Goal: Task Accomplishment & Management: Complete application form

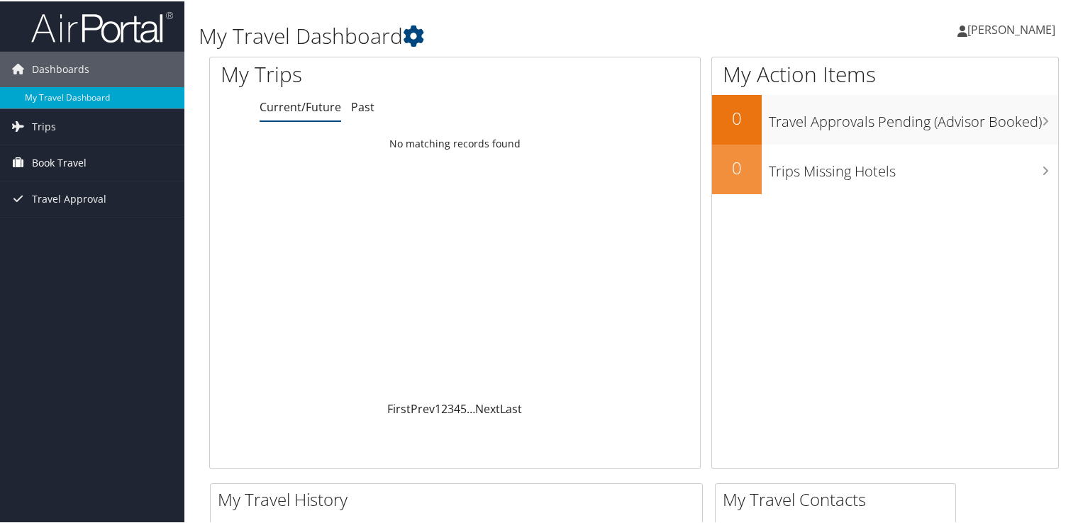
click at [82, 163] on span "Book Travel" at bounding box center [59, 161] width 55 height 35
click at [57, 130] on link "Trips" at bounding box center [92, 125] width 184 height 35
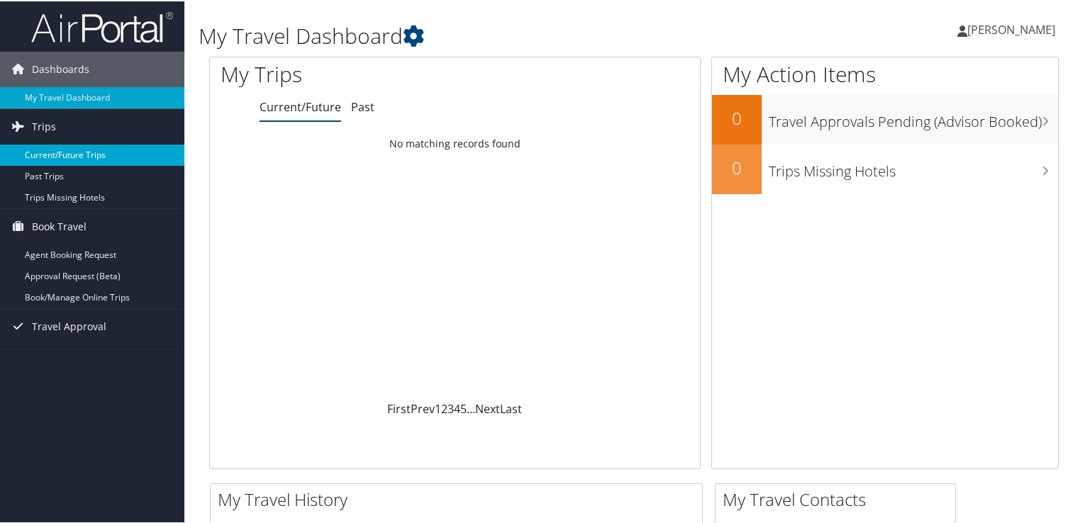
click at [57, 152] on link "Current/Future Trips" at bounding box center [92, 153] width 184 height 21
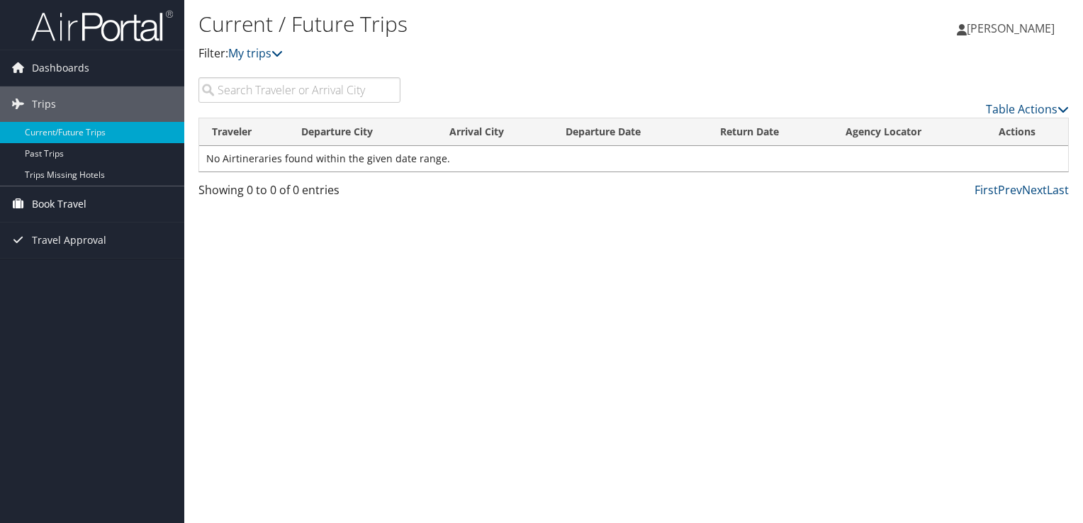
click at [44, 204] on span "Book Travel" at bounding box center [59, 203] width 55 height 35
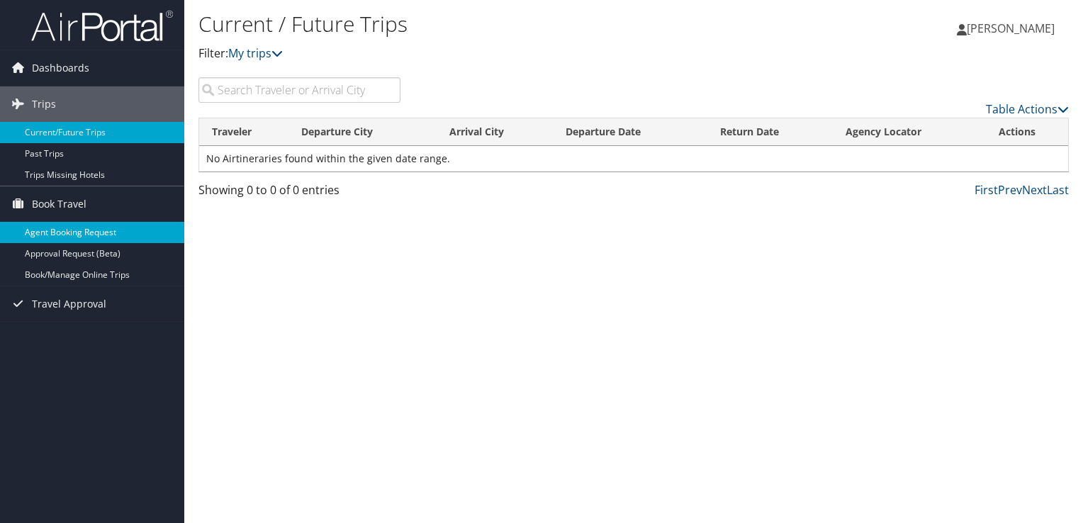
click at [77, 233] on link "Agent Booking Request" at bounding box center [92, 232] width 184 height 21
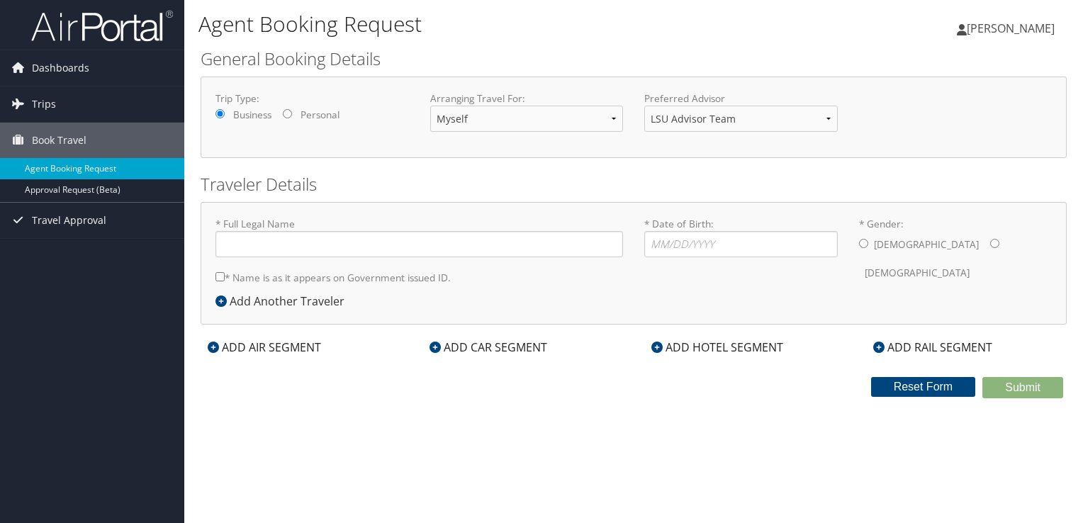
type input "Erik I Johnson"
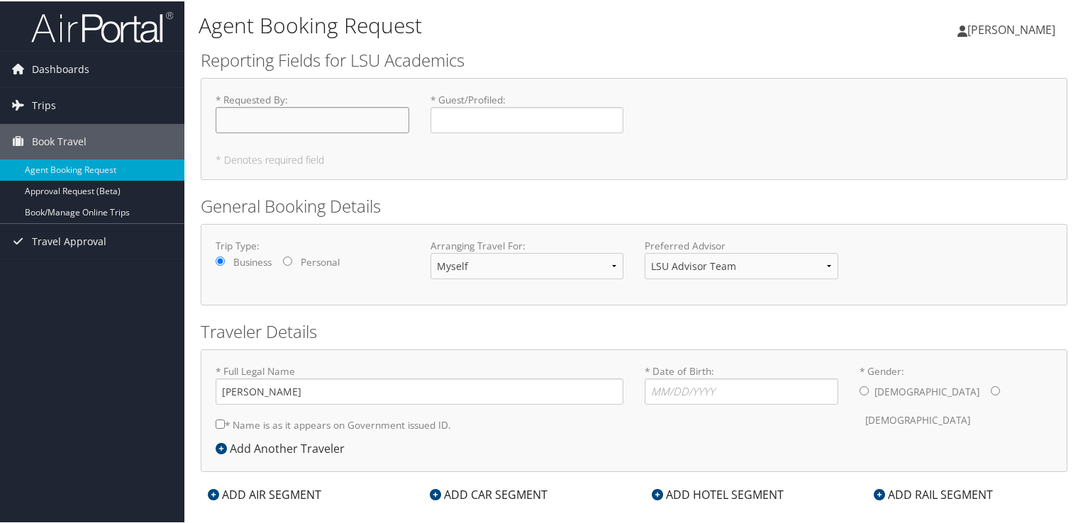
click at [335, 122] on input "* Requested By : Required" at bounding box center [313, 119] width 194 height 26
type input "[PERSON_NAME]"
click at [446, 180] on form "Reporting Fields for LSU Academics * Requested By : Erik Johnson Required * Gue…" at bounding box center [634, 296] width 866 height 498
click at [664, 266] on select "LSU Advisor Team" at bounding box center [741, 265] width 194 height 26
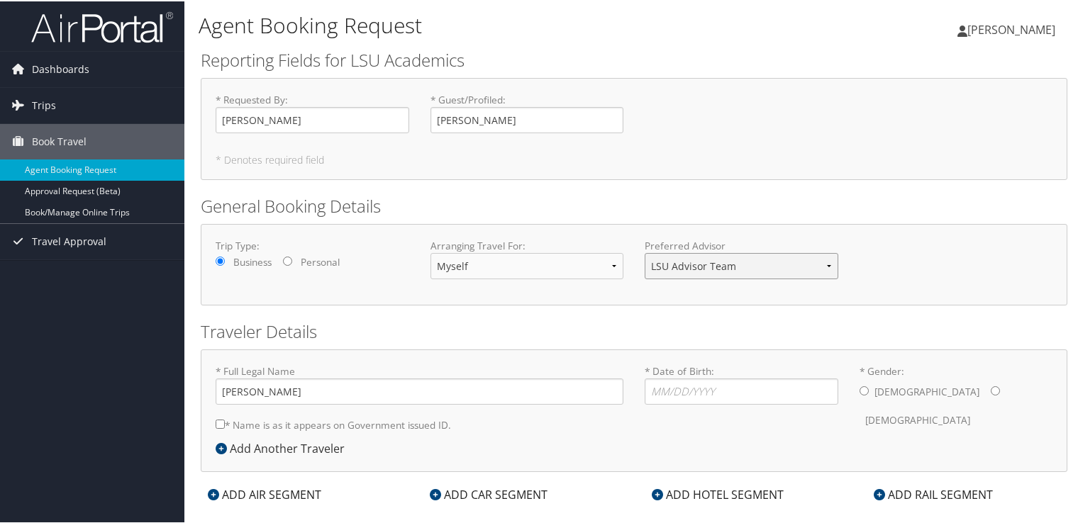
click at [664, 266] on select "LSU Advisor Team" at bounding box center [741, 265] width 194 height 26
click at [625, 299] on div "Trip Type: Business Personal Arranging Travel For: Myself Another Traveler Gues…" at bounding box center [634, 264] width 866 height 82
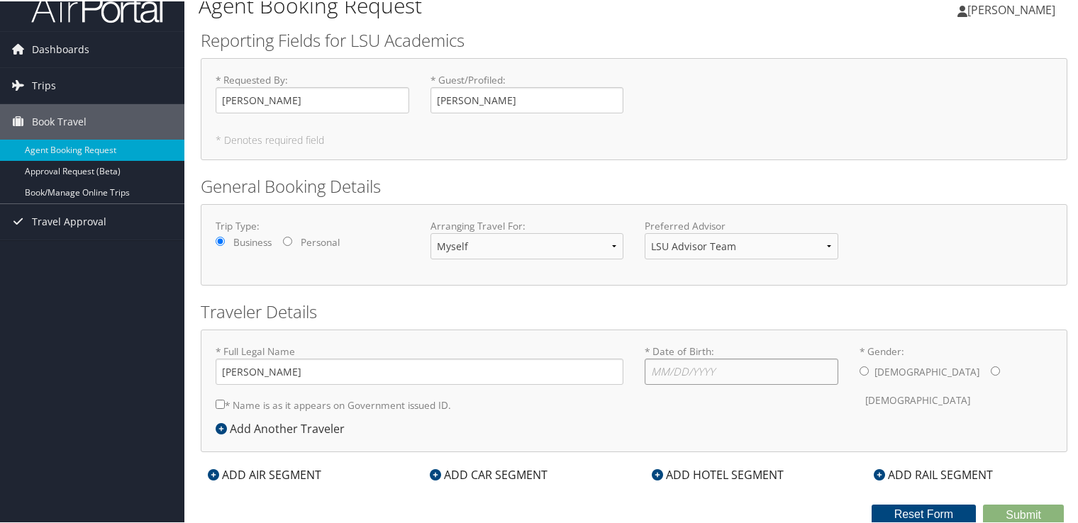
click at [685, 361] on input "* Date of Birth: Invalid Date" at bounding box center [741, 370] width 194 height 26
type input "08/20/1979"
click at [859, 366] on input "* Gender: Male Female" at bounding box center [863, 369] width 9 height 9
radio input "true"
click at [221, 401] on input "* Name is as it appears on Government issued ID." at bounding box center [220, 402] width 9 height 9
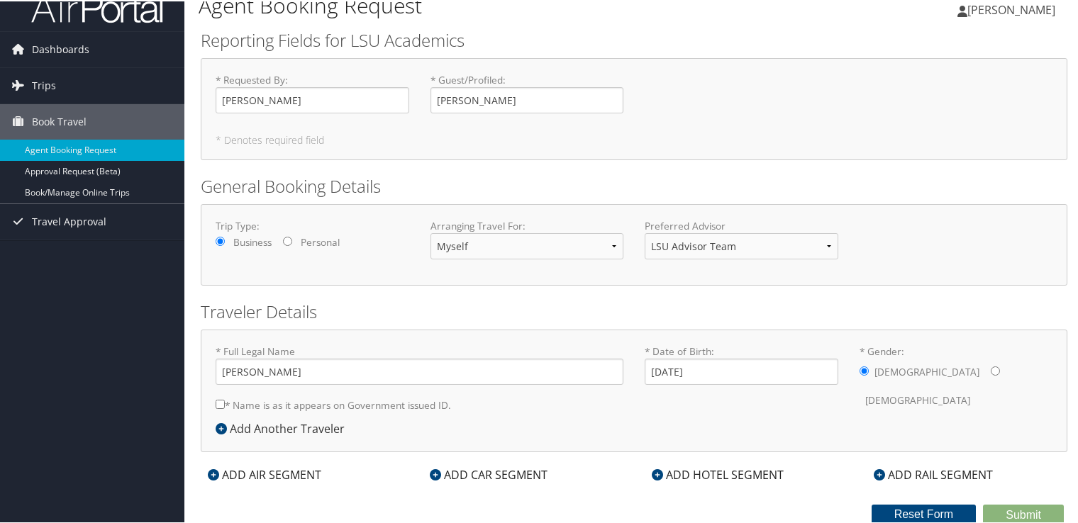
checkbox input "true"
click at [241, 370] on input "Erik I Johnson" at bounding box center [420, 370] width 408 height 26
click at [245, 371] on input "Erik I Johnson" at bounding box center [420, 370] width 408 height 26
type input "Erik Ivan Kimberg Johnson"
click at [585, 410] on div "* Full Legal Name Erik Ivan Kimberg Johnson * Name is as it appears on Governme…" at bounding box center [419, 381] width 429 height 76
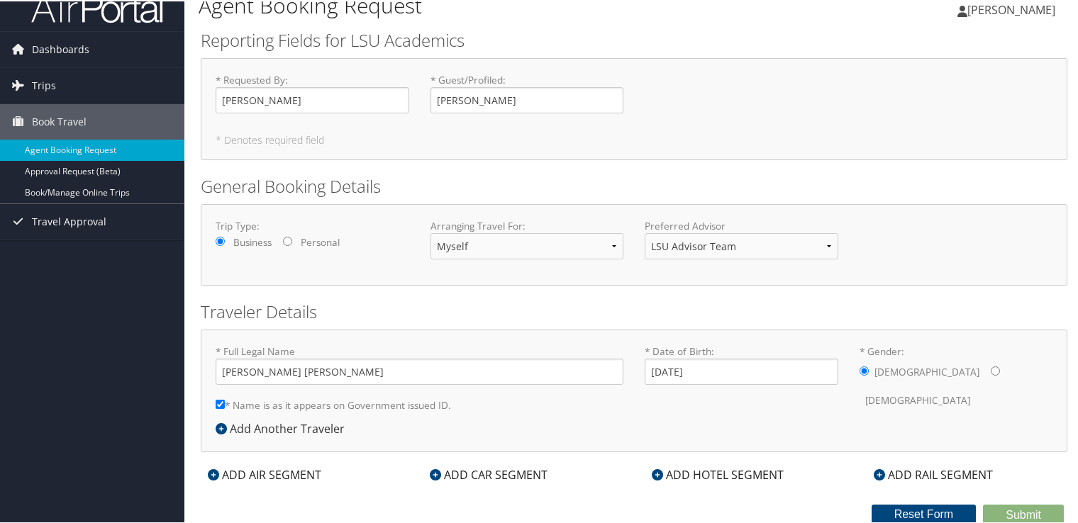
click at [1004, 491] on form "Reporting Fields for LSU Academics * Requested By : Erik Johnson Required * Gue…" at bounding box center [634, 276] width 866 height 498
click at [648, 432] on div "* Full Legal Name Erik Ivan Kimberg Johnson * Name is as it appears on Governme…" at bounding box center [634, 389] width 866 height 123
click at [218, 398] on input "* Name is as it appears on Government issued ID." at bounding box center [220, 402] width 9 height 9
click at [218, 403] on input "* Name is as it appears on Government issued ID." at bounding box center [220, 402] width 9 height 9
checkbox input "true"
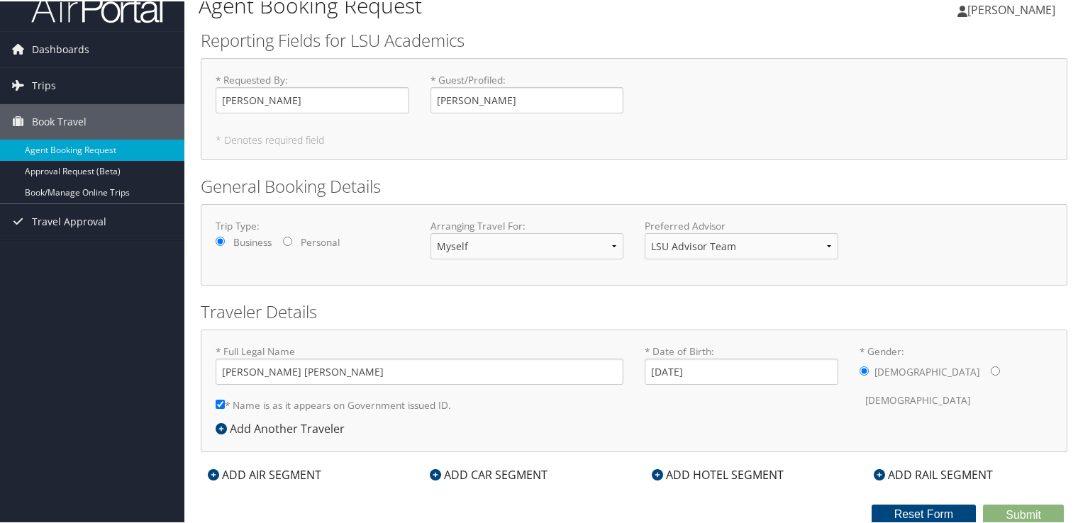
scroll to position [0, 0]
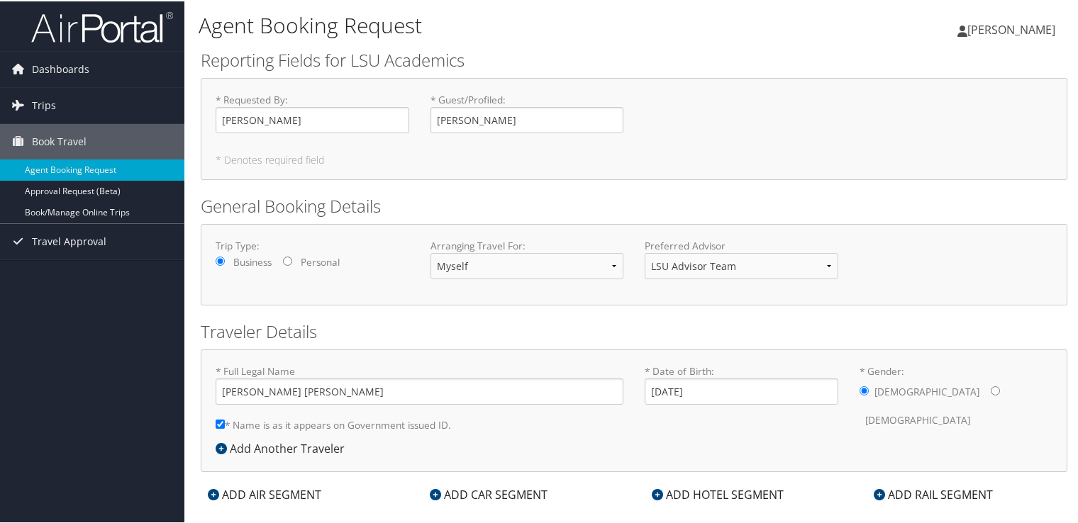
click at [532, 310] on form "Reporting Fields for LSU Academics * Requested By : Erik Johnson Required * Gue…" at bounding box center [634, 296] width 866 height 498
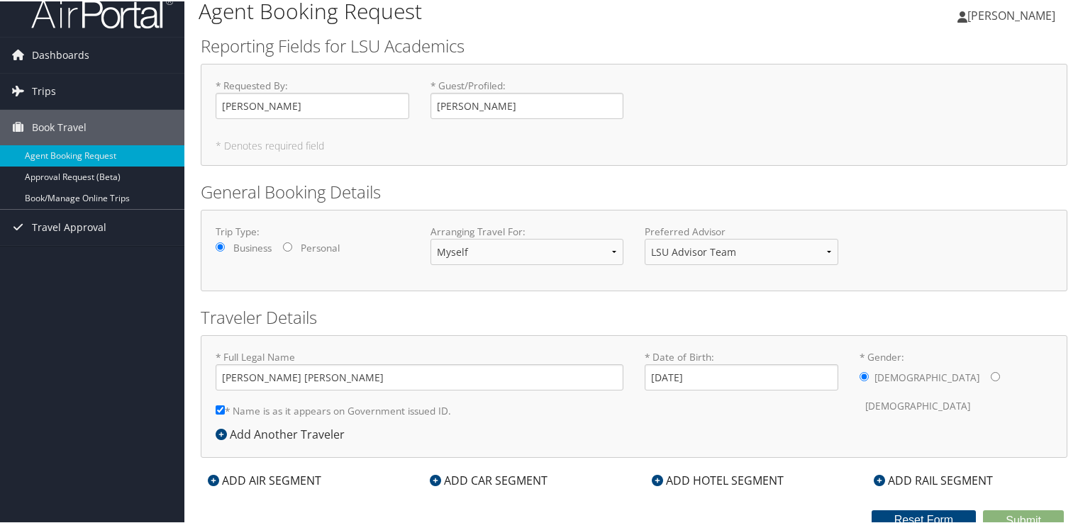
scroll to position [20, 0]
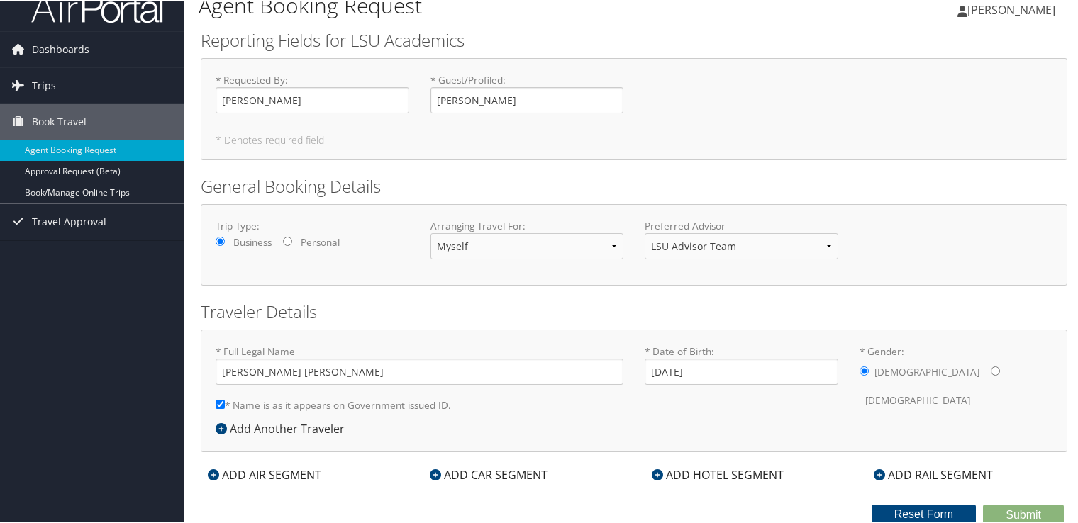
click at [268, 475] on div "ADD AIR SEGMENT" at bounding box center [265, 473] width 128 height 17
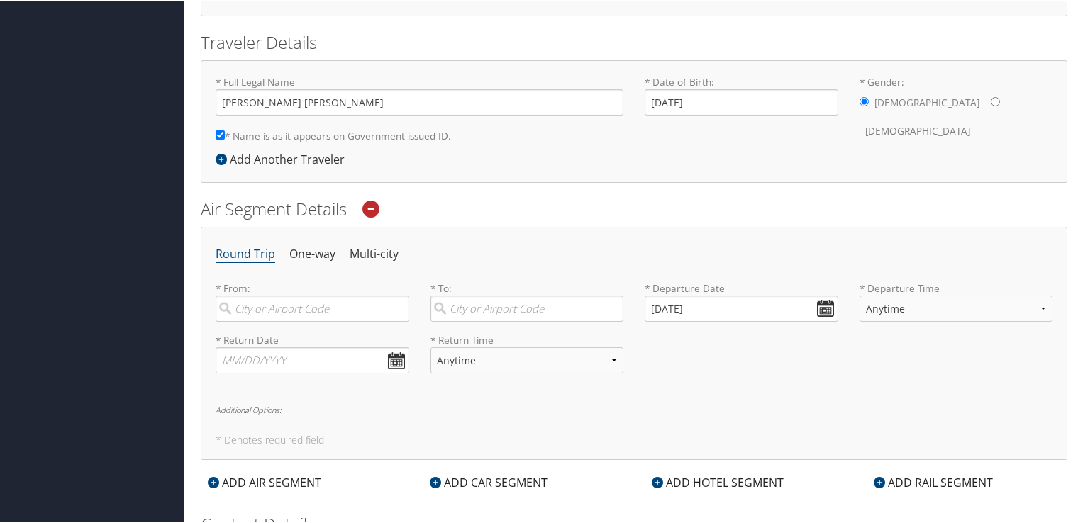
scroll to position [303, 0]
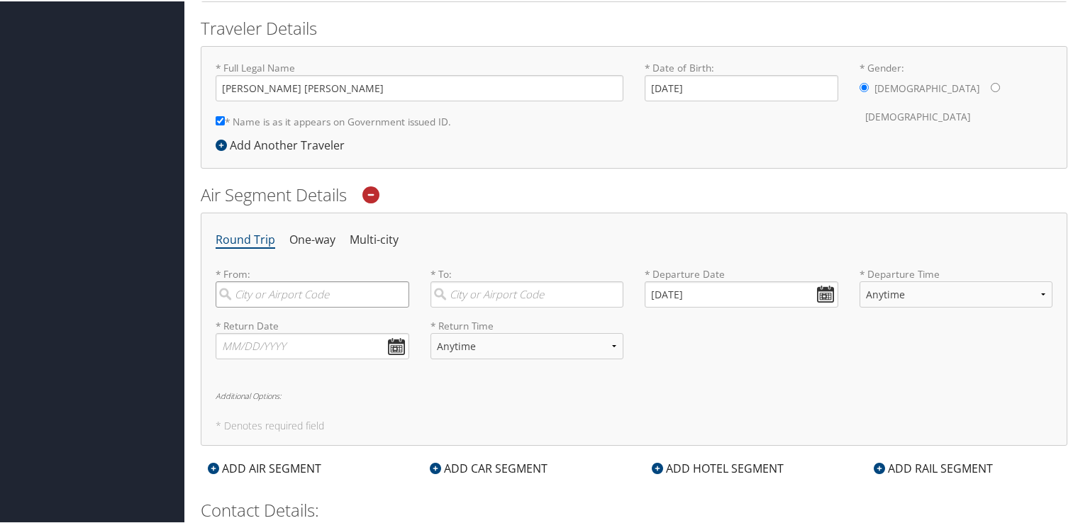
click at [288, 299] on input "search" at bounding box center [313, 293] width 194 height 26
click at [255, 318] on div "Lafayette (LFT LA)" at bounding box center [314, 322] width 174 height 18
click at [255, 306] on input "LFT" at bounding box center [313, 293] width 194 height 26
type input "Lafayette (LFT LA)"
click at [484, 291] on input "search" at bounding box center [527, 293] width 194 height 26
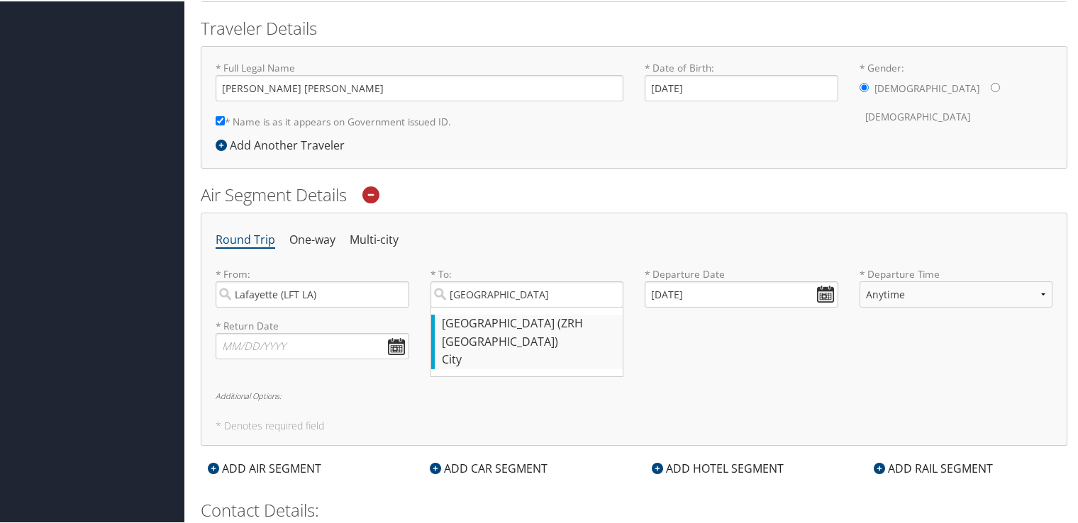
click at [505, 318] on div "Zurich (ZRH Switzerland)" at bounding box center [529, 331] width 174 height 36
click at [505, 306] on input "Zurich" at bounding box center [527, 293] width 194 height 26
type input "Zurich (ZRH Switzerland)"
click at [815, 292] on input "10/13/2025" at bounding box center [741, 293] width 194 height 26
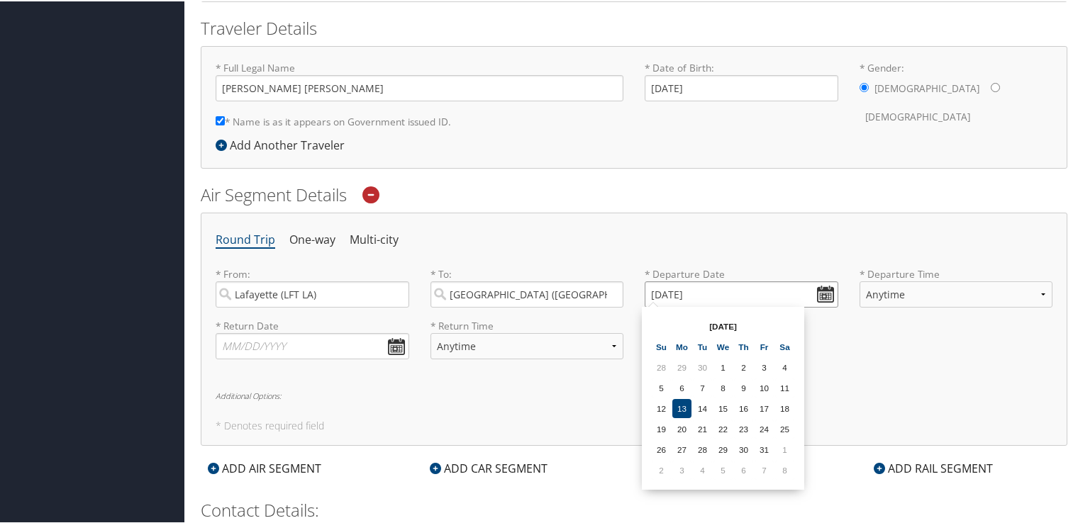
click at [655, 288] on input "10/13/2025" at bounding box center [741, 293] width 194 height 26
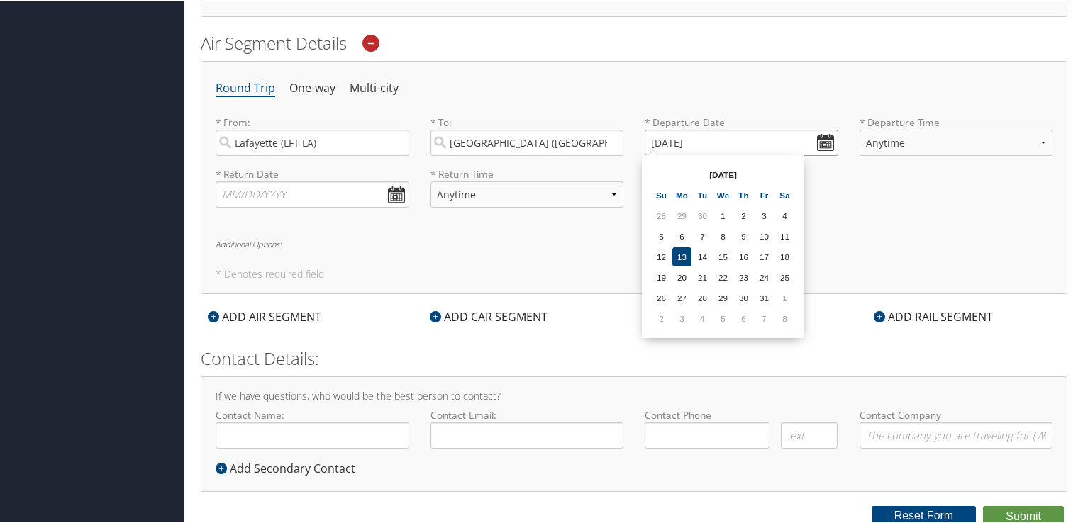
scroll to position [457, 0]
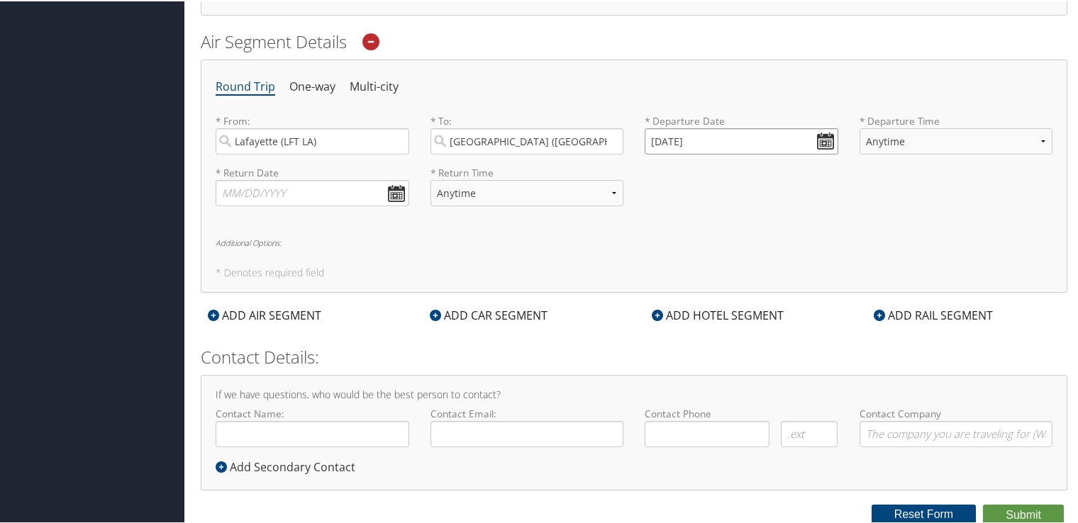
click at [822, 142] on input "10/13/2025" at bounding box center [741, 140] width 194 height 26
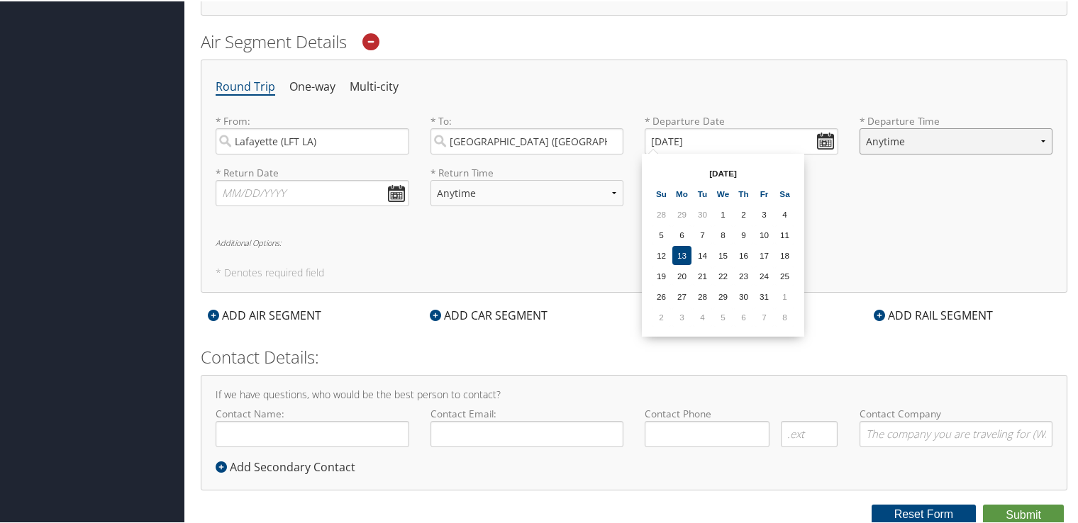
click at [878, 135] on select "Anytime Early Morning (5AM-7AM) Morning (7AM-12PM) Afternoon (12PM-5PM) Evening…" at bounding box center [956, 140] width 194 height 26
click at [676, 138] on input "10/13/2025" at bounding box center [741, 140] width 194 height 26
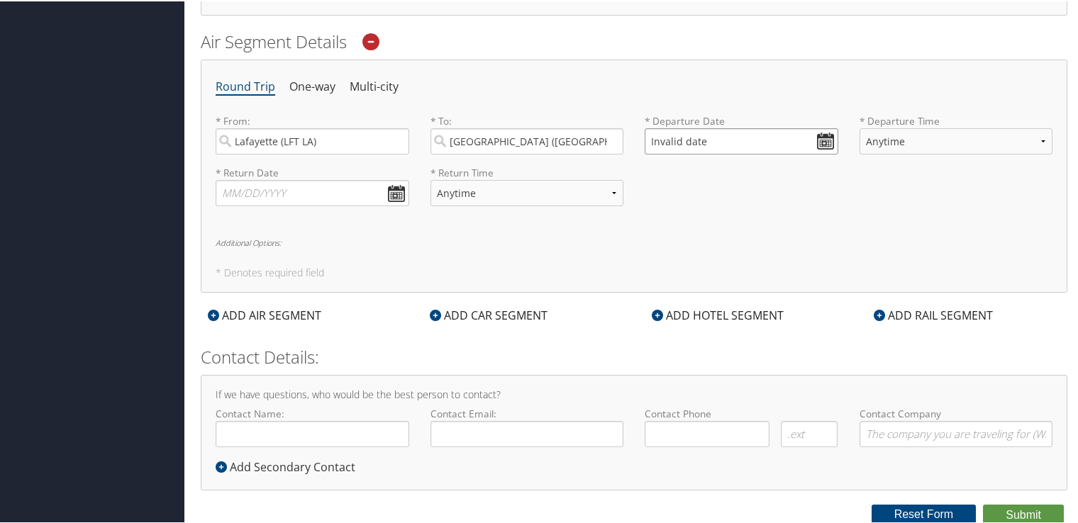
click at [833, 132] on input "Invalid date" at bounding box center [741, 140] width 194 height 26
click at [721, 169] on th "Oct 2025" at bounding box center [722, 171] width 101 height 19
click at [783, 318] on td "8" at bounding box center [784, 315] width 19 height 19
click at [817, 134] on input "11/08/2025" at bounding box center [741, 140] width 194 height 26
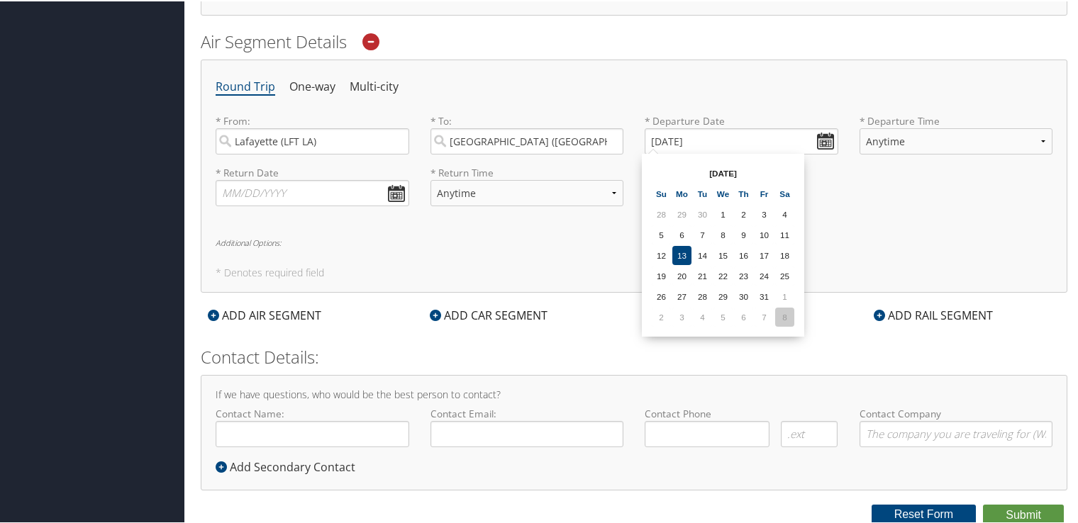
click at [788, 320] on td "8" at bounding box center [784, 315] width 19 height 19
click at [661, 139] on input "11/08/2025" at bounding box center [741, 140] width 194 height 26
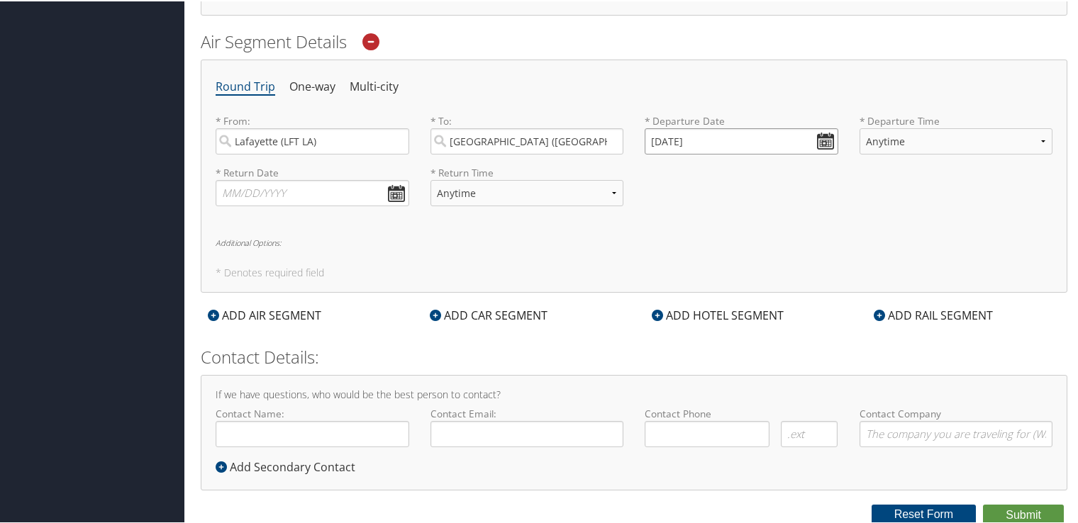
click at [655, 139] on input "01/08/2020" at bounding box center [741, 140] width 194 height 26
click at [650, 140] on input "11/08/20202" at bounding box center [741, 140] width 194 height 26
type input "Invalid date"
click at [629, 201] on div "* Return Time Anytime Early Morning (5AM-7AM) Morning (7AM-12PM) Afternoon (12P…" at bounding box center [527, 190] width 215 height 52
click at [813, 140] on input "Invalid date" at bounding box center [741, 140] width 194 height 26
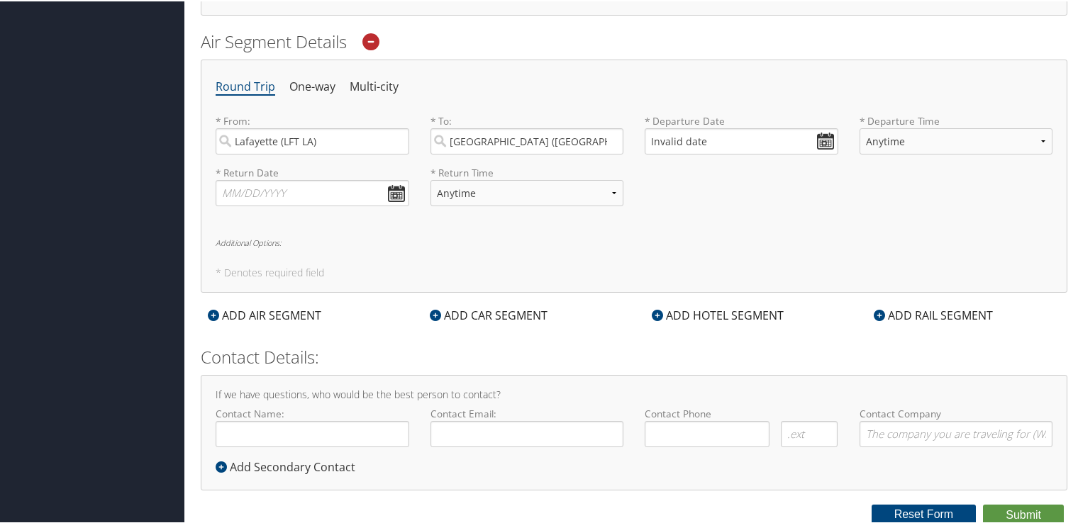
click at [590, 287] on div "Round Trip One-way Multi-city * From: Lafayette (LFT LA) Required * To: Zurich …" at bounding box center [634, 174] width 866 height 233
click at [400, 196] on input "text" at bounding box center [313, 192] width 194 height 26
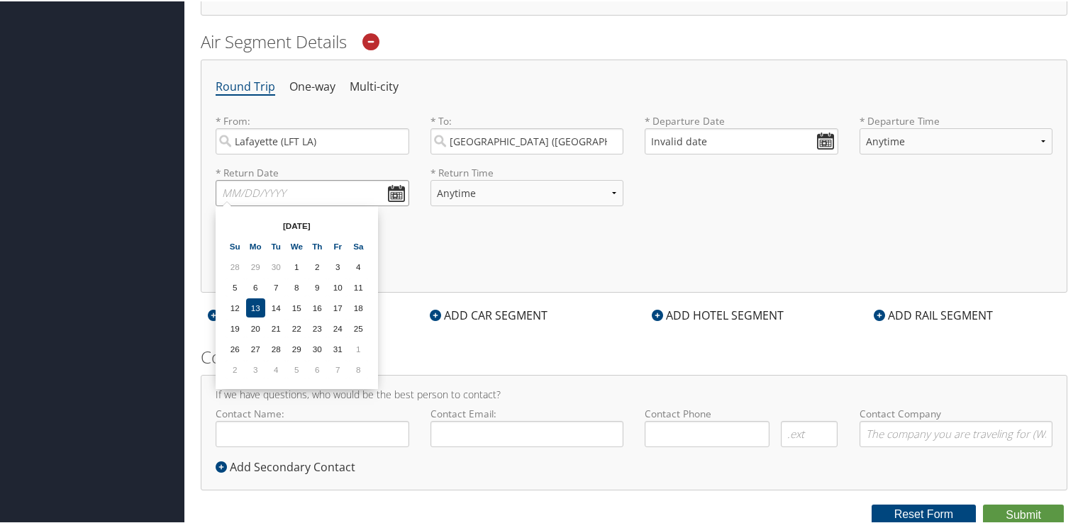
click at [311, 192] on input "text" at bounding box center [313, 192] width 194 height 26
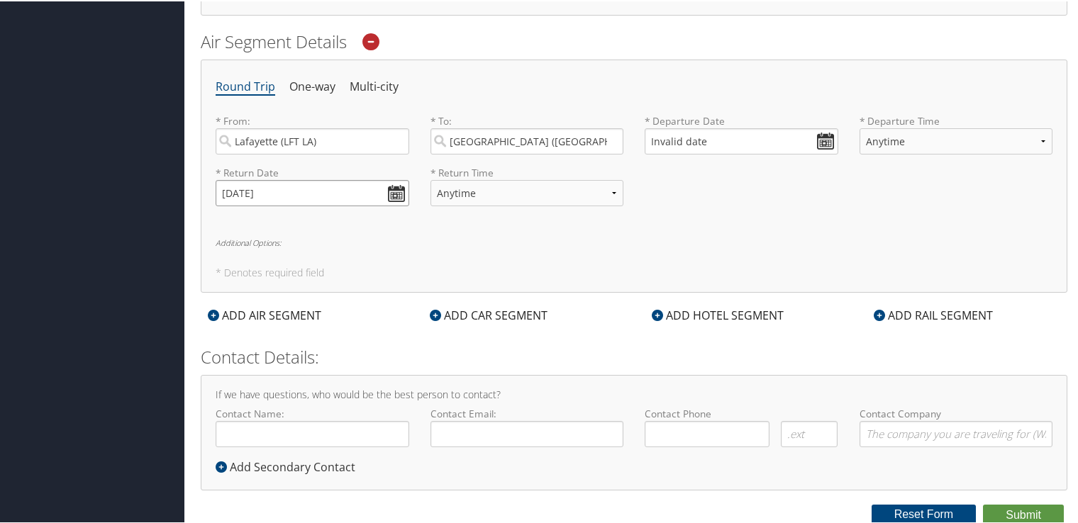
type input "12/16/2025"
click at [654, 140] on input "Invalid date" at bounding box center [741, 140] width 194 height 26
click at [647, 139] on input "Invalid date" at bounding box center [741, 140] width 194 height 26
click at [808, 193] on div "* Return Date 12/16/2025 Dates must be valid * Return Time Anytime Early Mornin…" at bounding box center [634, 190] width 858 height 52
click at [822, 135] on input "Invalid date" at bounding box center [741, 140] width 194 height 26
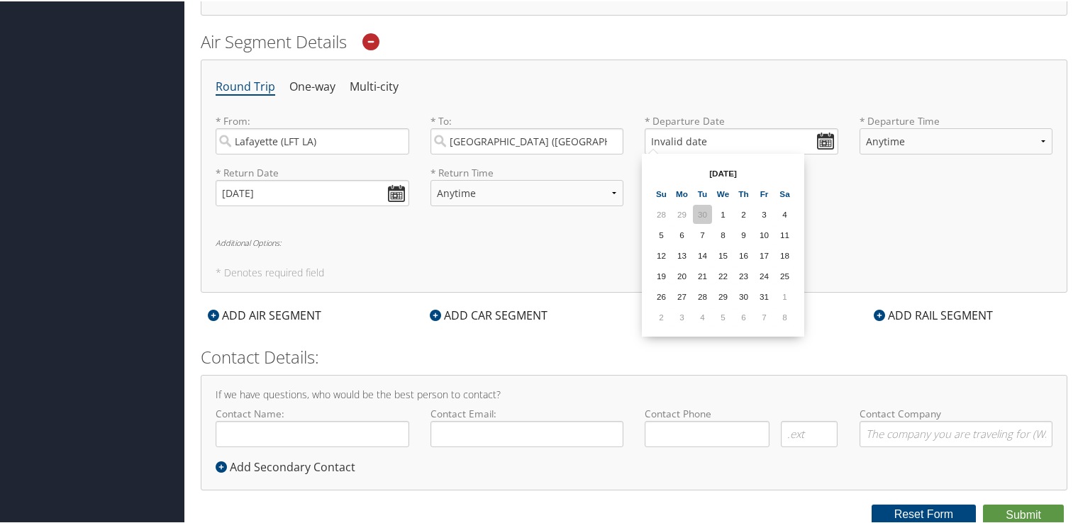
click at [710, 211] on td "30" at bounding box center [702, 212] width 19 height 19
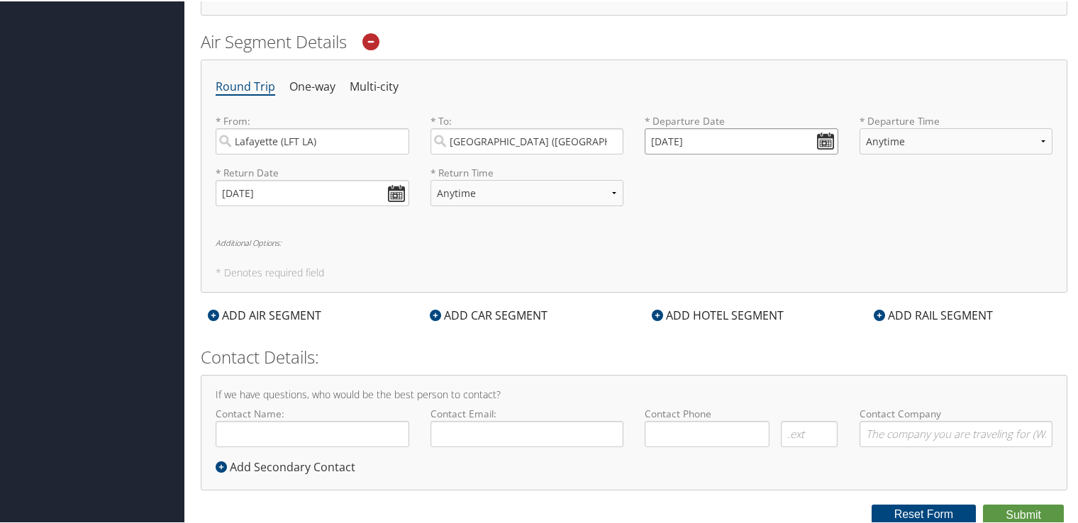
click at [819, 142] on input "09/30/2025" at bounding box center [741, 140] width 194 height 26
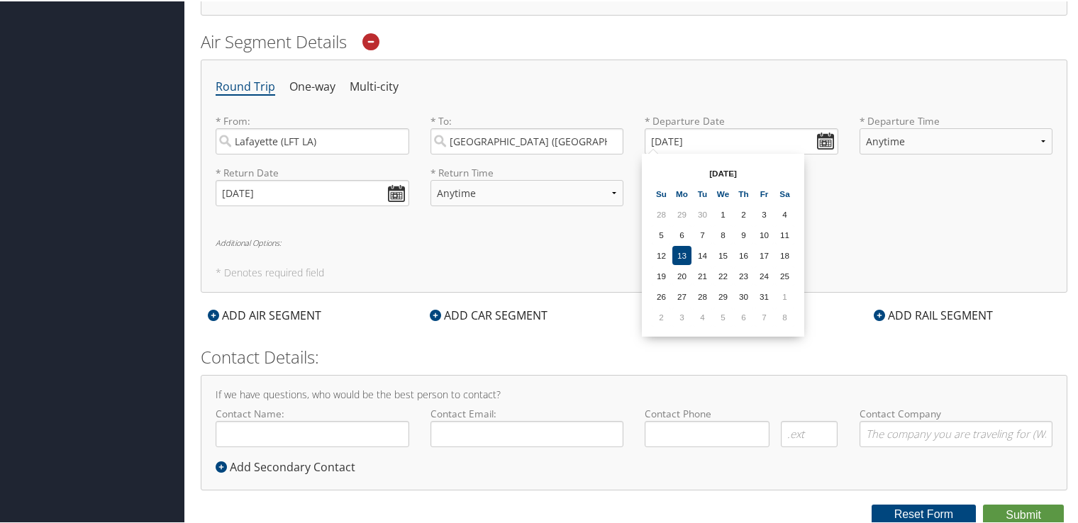
click at [819, 235] on div "Round Trip One-way Multi-city * From: Lafayette (LFT LA) Required * To: Zurich …" at bounding box center [634, 174] width 866 height 233
click at [256, 310] on div "ADD AIR SEGMENT" at bounding box center [265, 314] width 128 height 17
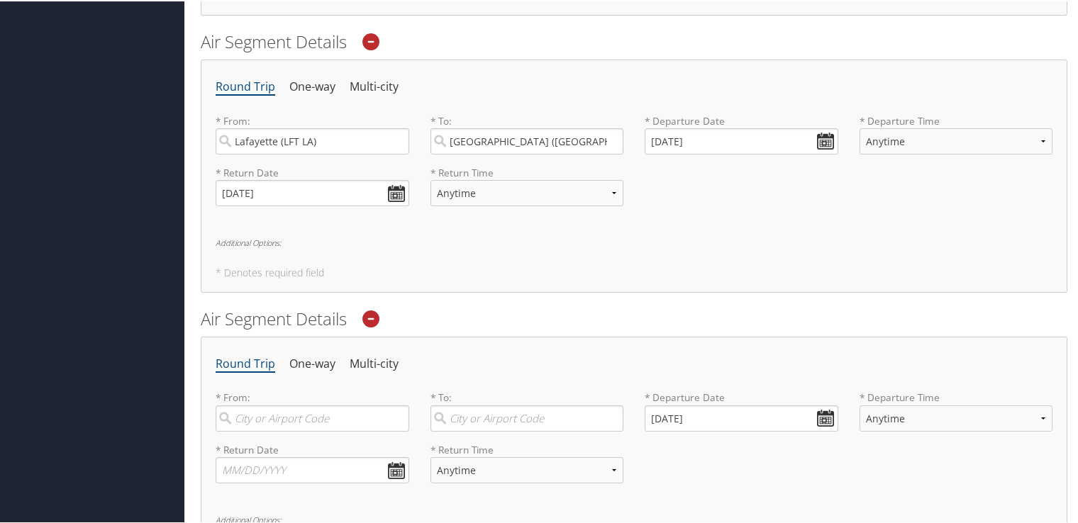
click at [369, 313] on icon at bounding box center [370, 317] width 17 height 17
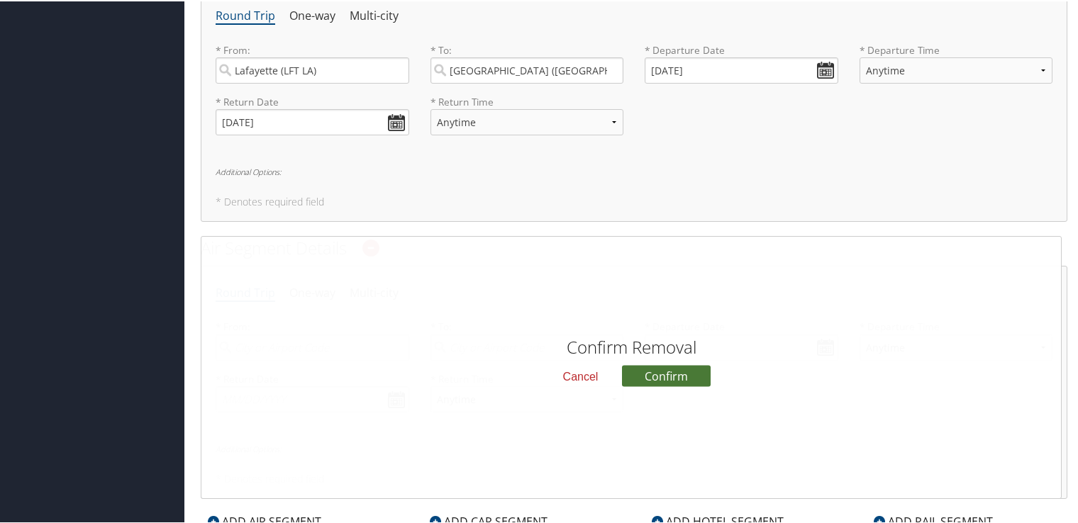
click at [688, 378] on button "Confirm" at bounding box center [666, 374] width 89 height 21
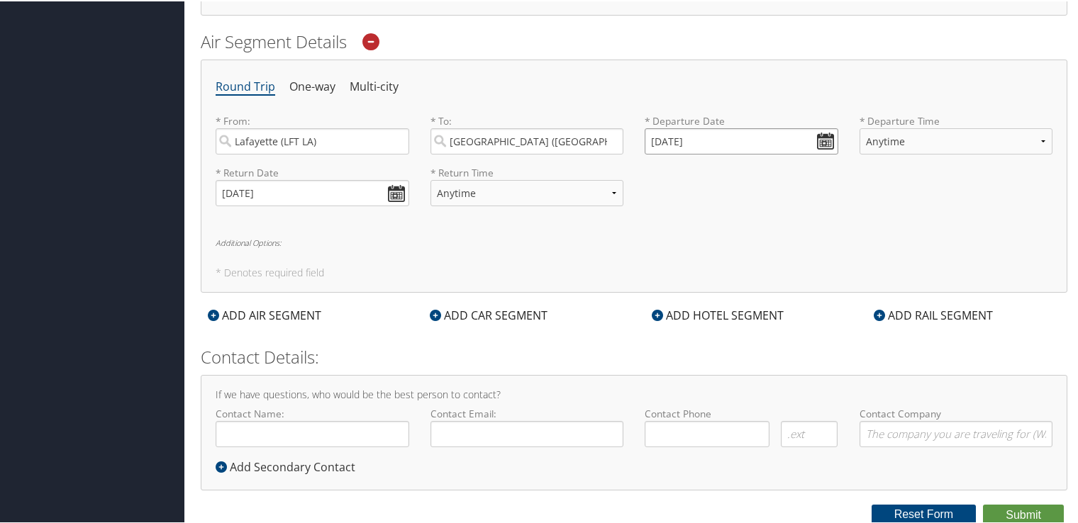
click at [675, 140] on input "09/30/2025" at bounding box center [741, 140] width 194 height 26
click at [673, 147] on input "09/30/2025" at bounding box center [741, 140] width 194 height 26
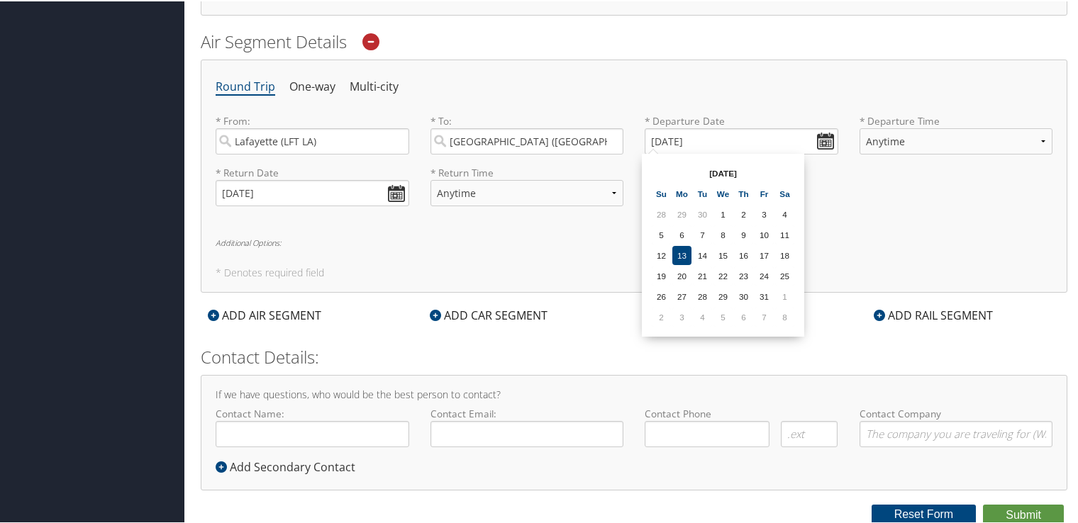
click at [757, 169] on th "Oct 2025" at bounding box center [722, 171] width 101 height 19
click at [784, 172] on th at bounding box center [784, 171] width 19 height 19
click at [783, 216] on td "6" at bounding box center [784, 212] width 19 height 19
type input "12/06/2025"
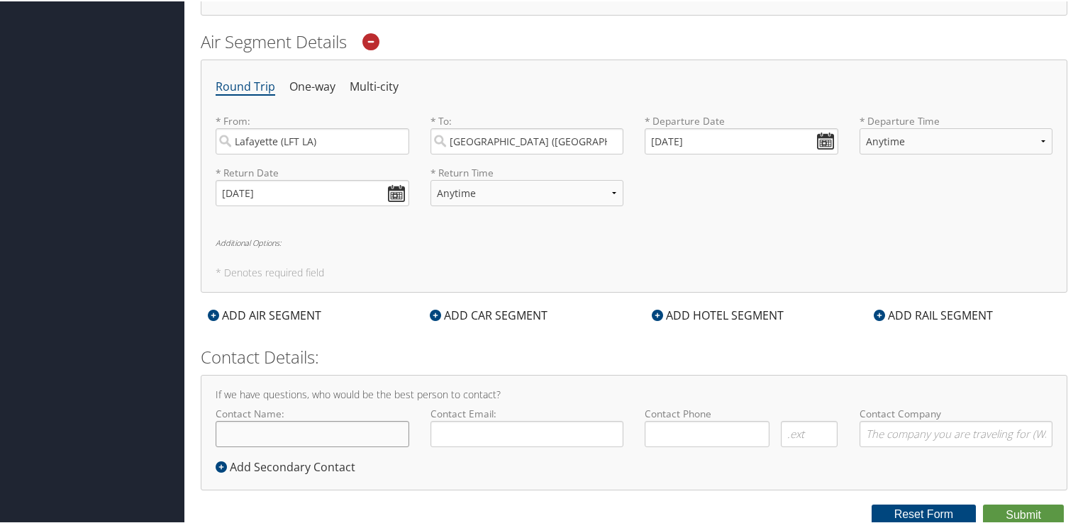
click at [350, 430] on input "Contact Name:" at bounding box center [313, 433] width 194 height 26
type input "Erik I Johnson"
type input "erikjohnson@agcenter.lsu.edu"
type input "( ) -"
type input "Louisiana State University AgCenter"
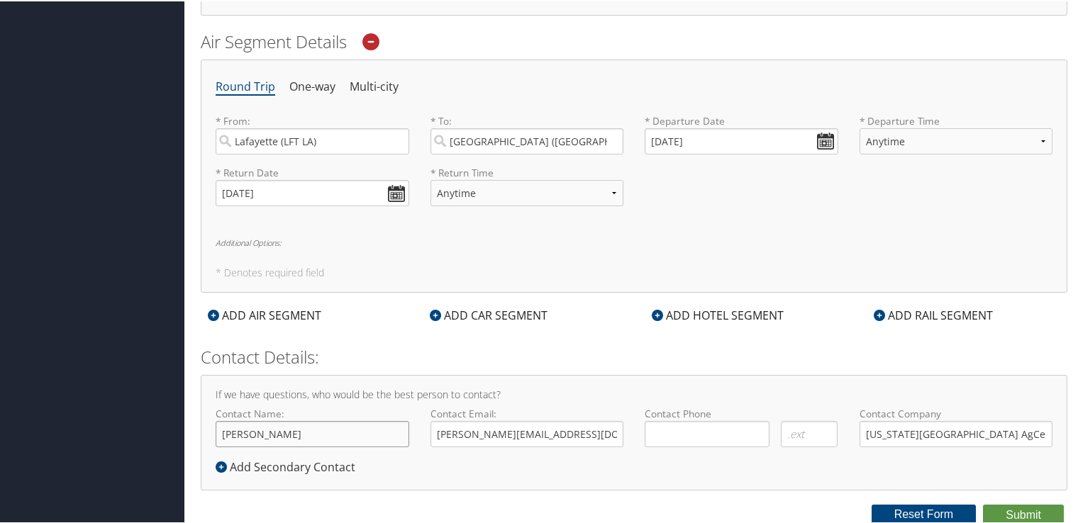
click at [250, 431] on input "Erik I Johnson" at bounding box center [313, 433] width 194 height 26
type input "[PERSON_NAME]"
click at [665, 435] on input "( ) -" at bounding box center [706, 433] width 125 height 26
type input "(225) 252-8864"
click at [1029, 508] on button "Submit" at bounding box center [1023, 513] width 81 height 21
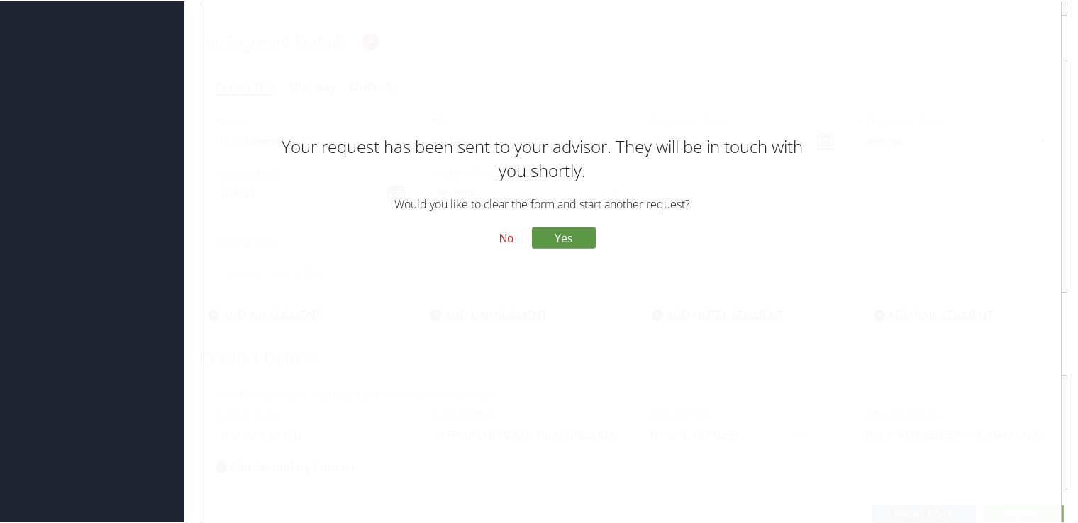
click at [505, 240] on button "No" at bounding box center [506, 237] width 37 height 24
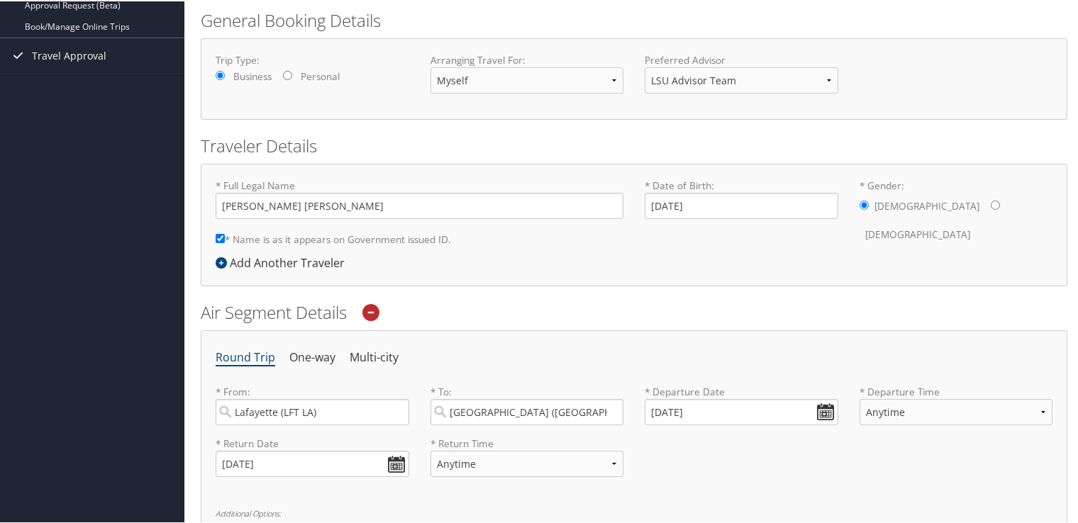
scroll to position [0, 0]
